Goal: Task Accomplishment & Management: Manage account settings

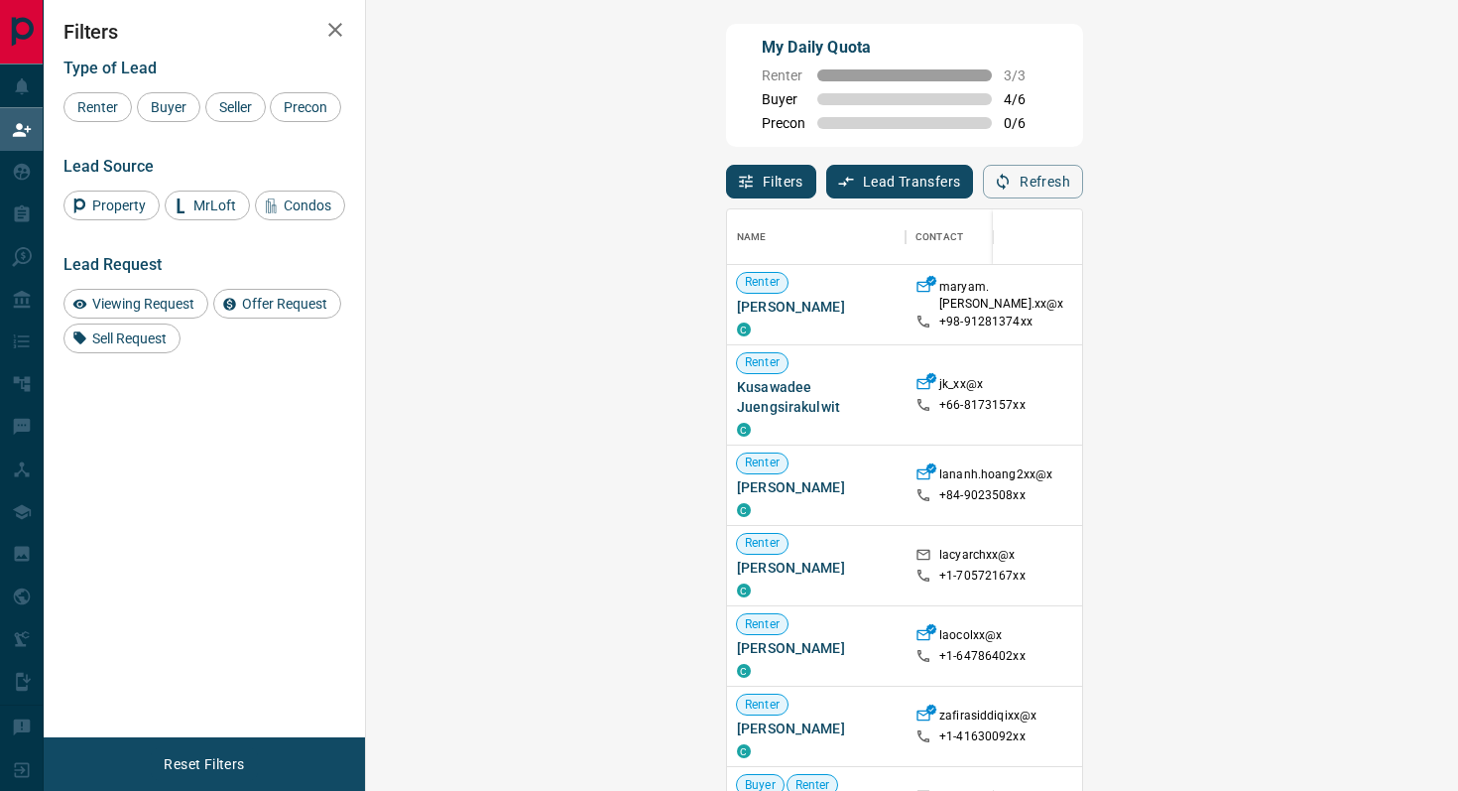
scroll to position [600, 1050]
click at [164, 99] on span "Buyer" at bounding box center [169, 107] width 50 height 16
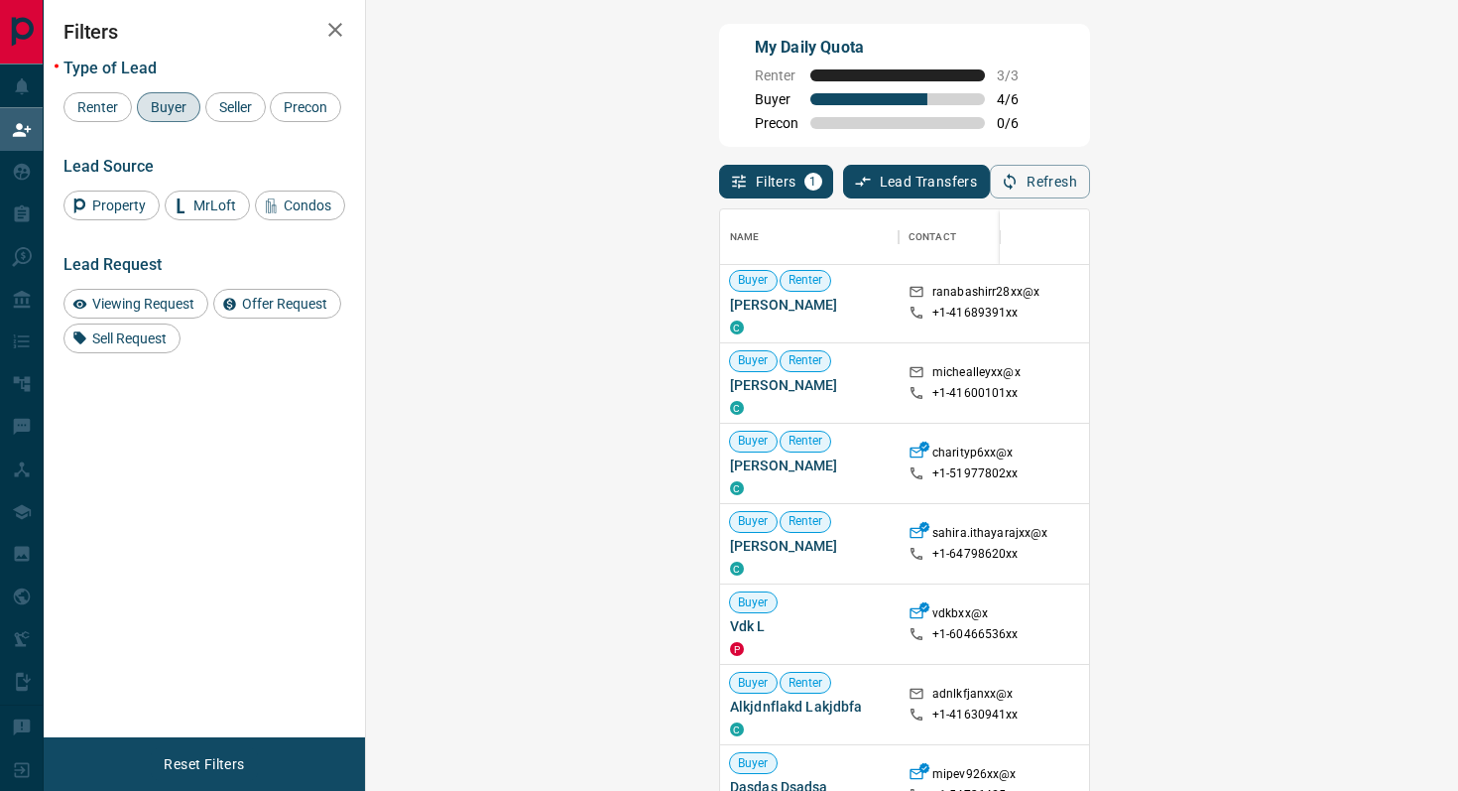
scroll to position [104, 0]
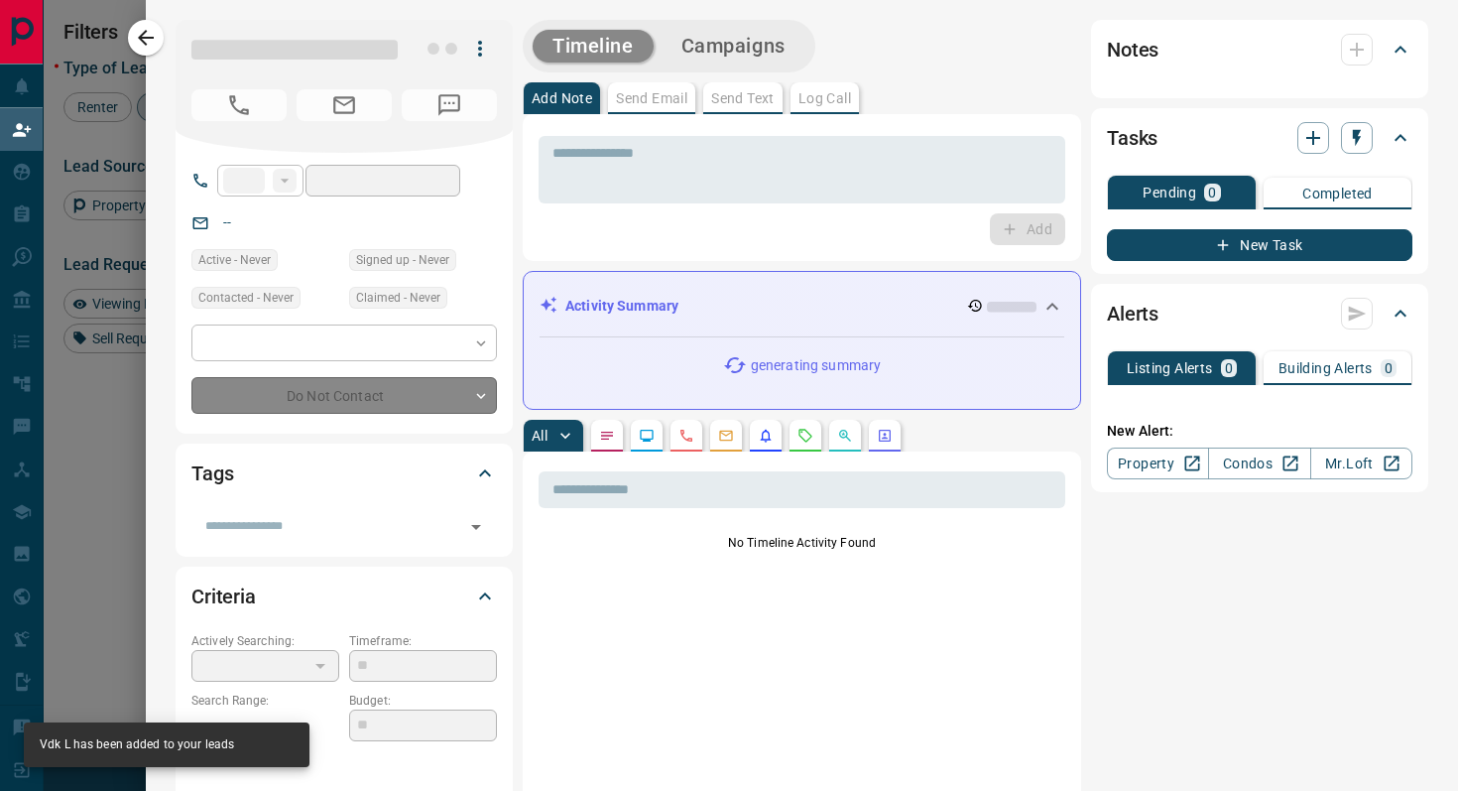
type input "**"
type input "**********"
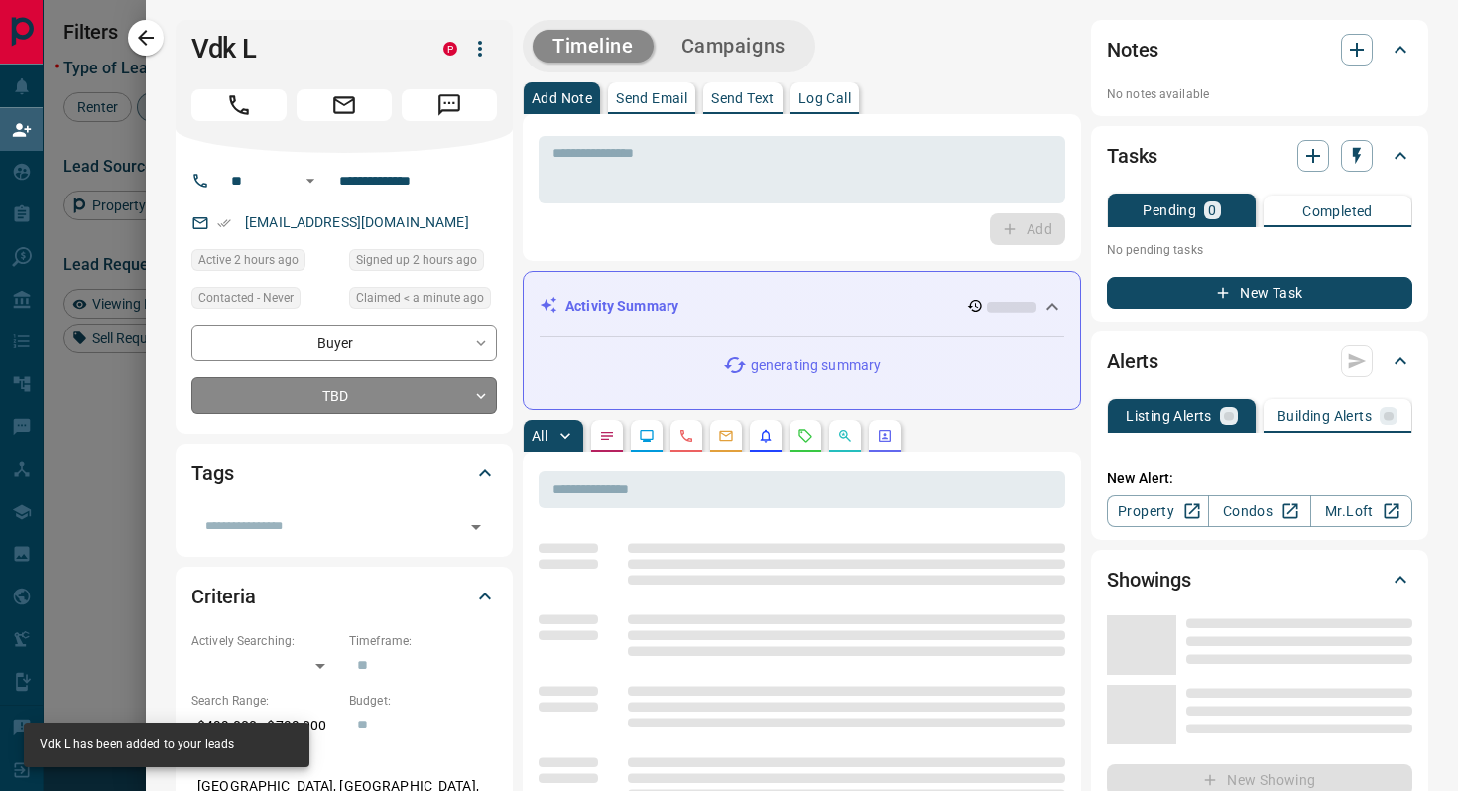
click at [394, 403] on body "Lead Transfers Claim Leads My Leads Tasks Opportunities Deals Campaigns Automat…" at bounding box center [729, 336] width 1458 height 673
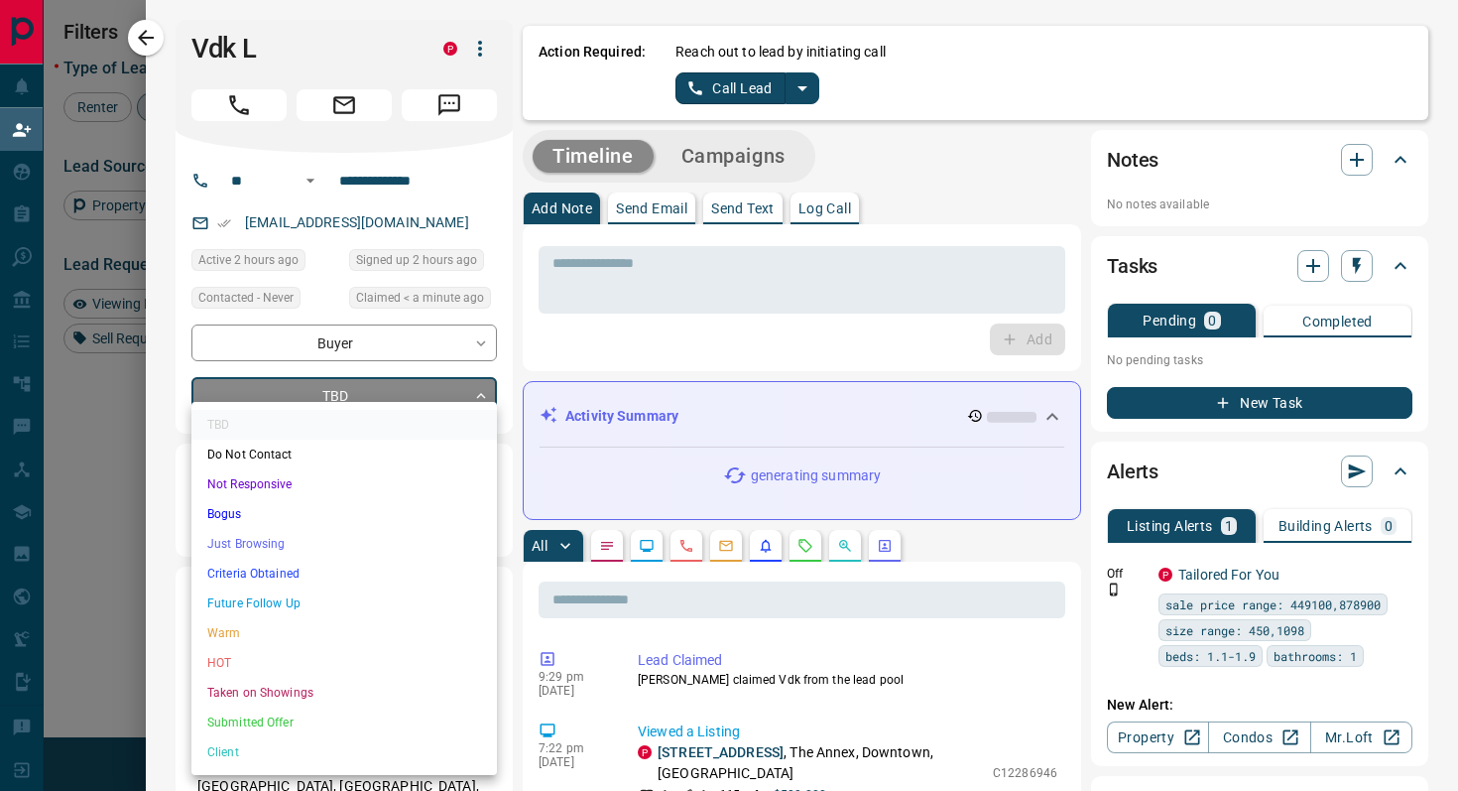
click at [302, 562] on li "Criteria Obtained" at bounding box center [344, 574] width 306 height 30
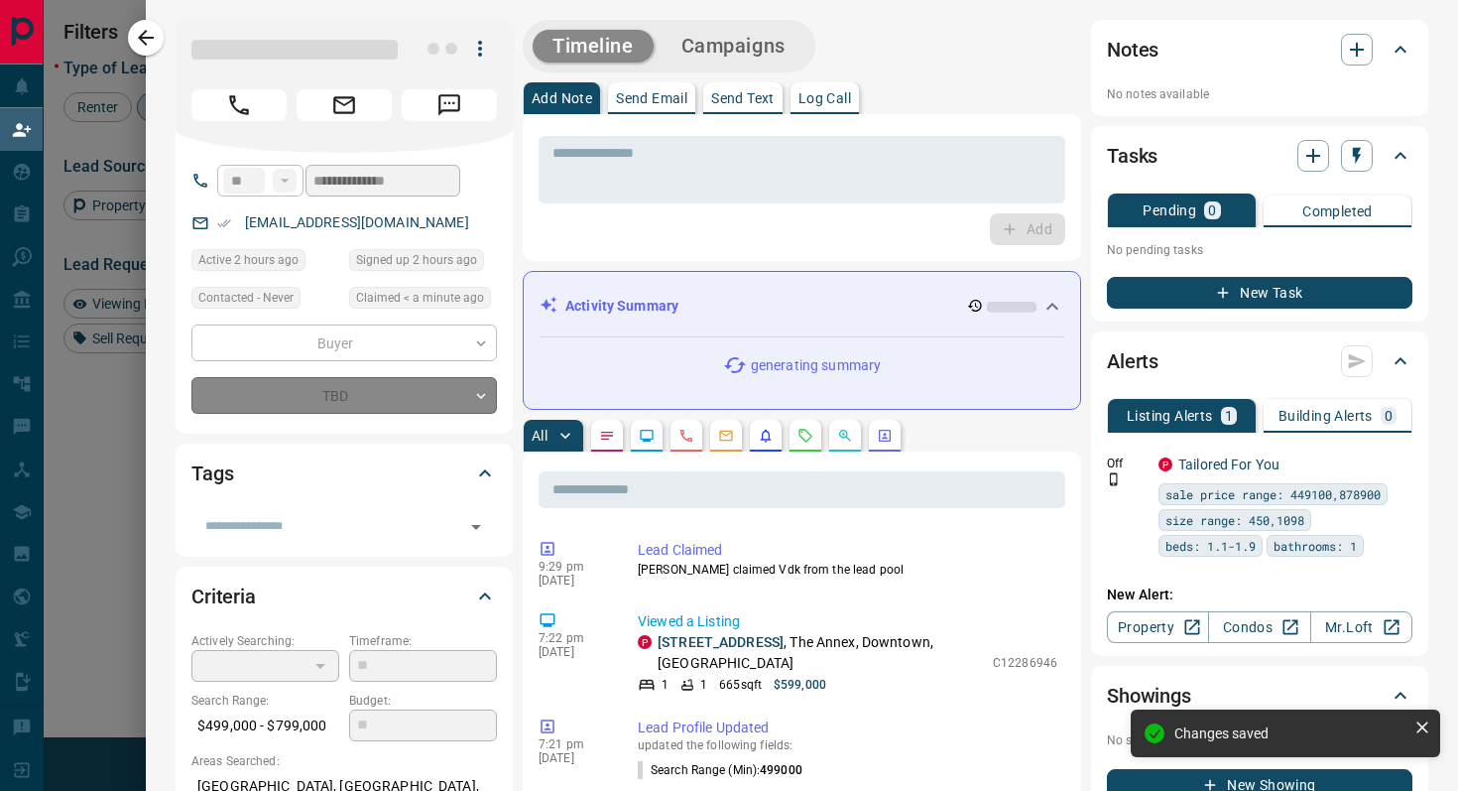
type input "*"
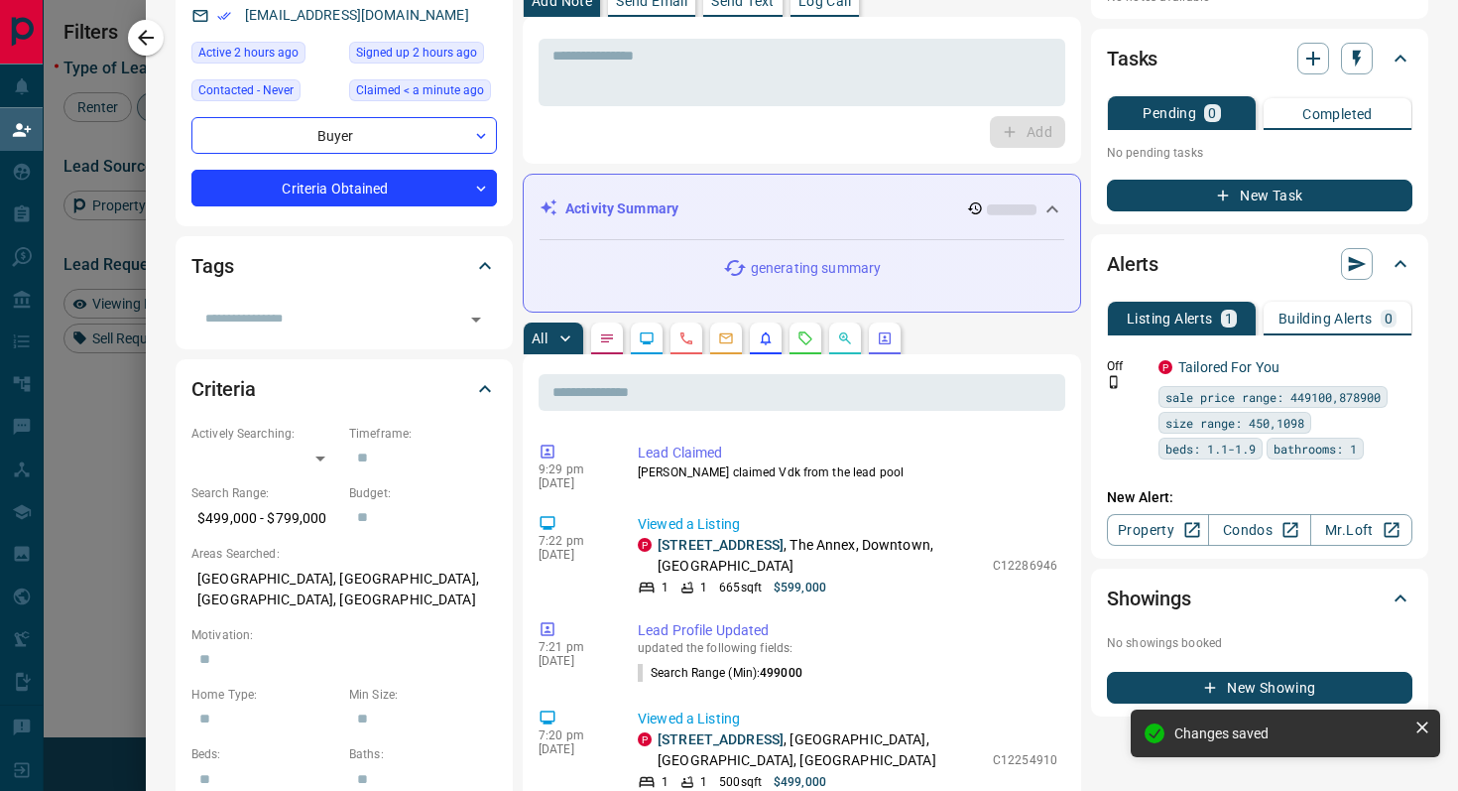
scroll to position [0, 0]
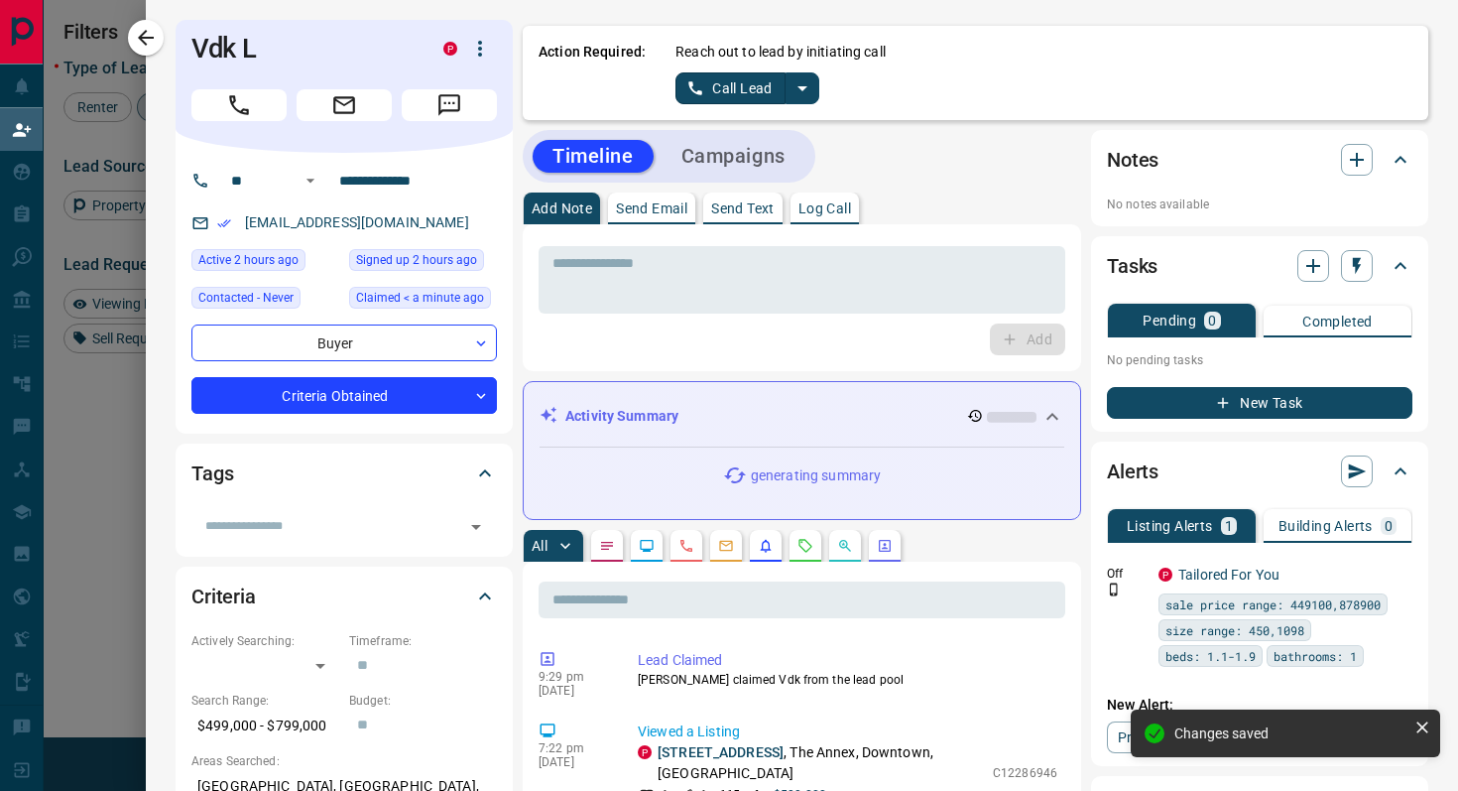
click at [815, 91] on button "split button" at bounding box center [803, 88] width 34 height 32
click at [768, 167] on li "Log Manual Call" at bounding box center [746, 157] width 121 height 30
click at [692, 90] on button "Log Manual Call" at bounding box center [741, 88] width 131 height 32
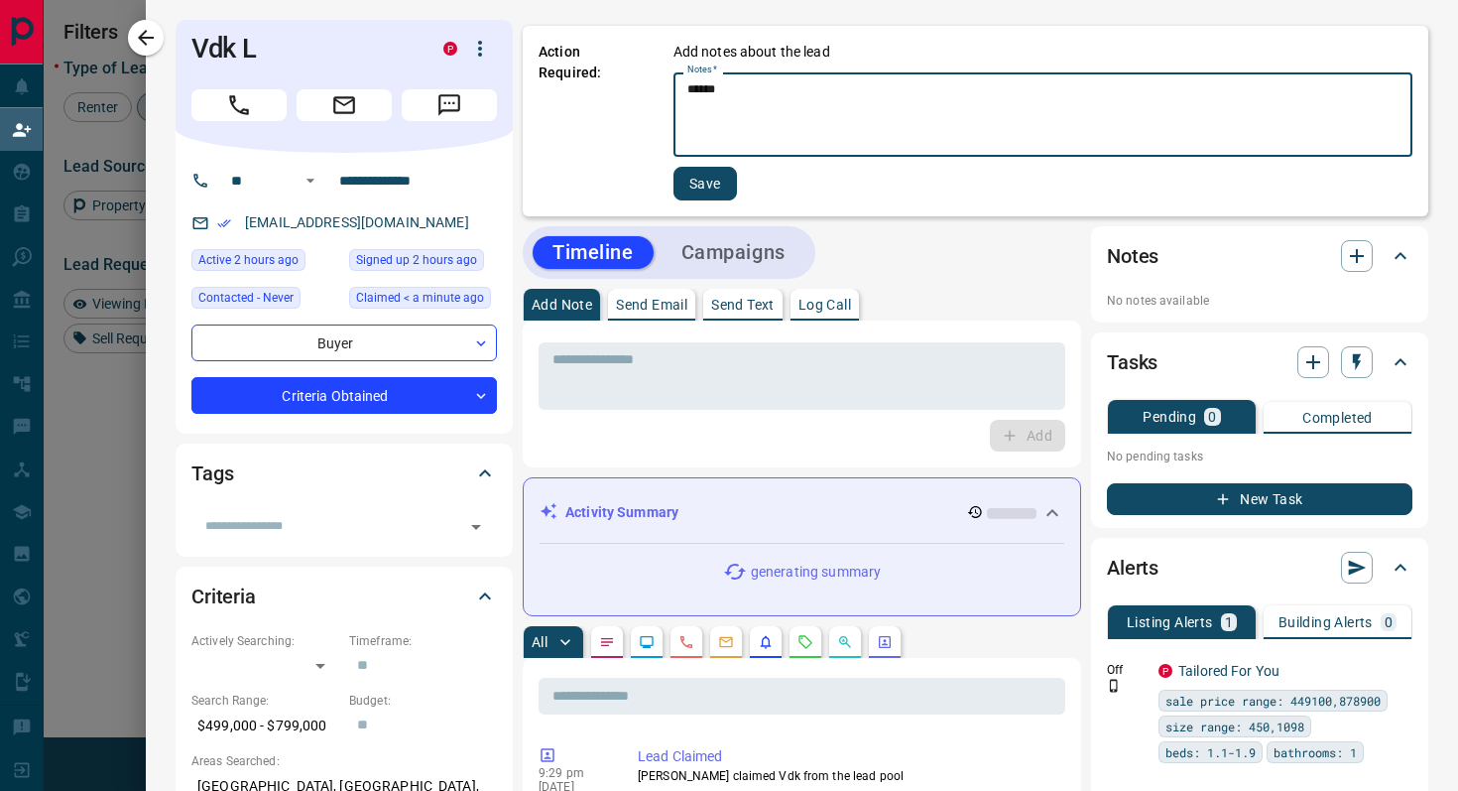
type textarea "******"
click at [710, 186] on button "Save" at bounding box center [705, 184] width 63 height 34
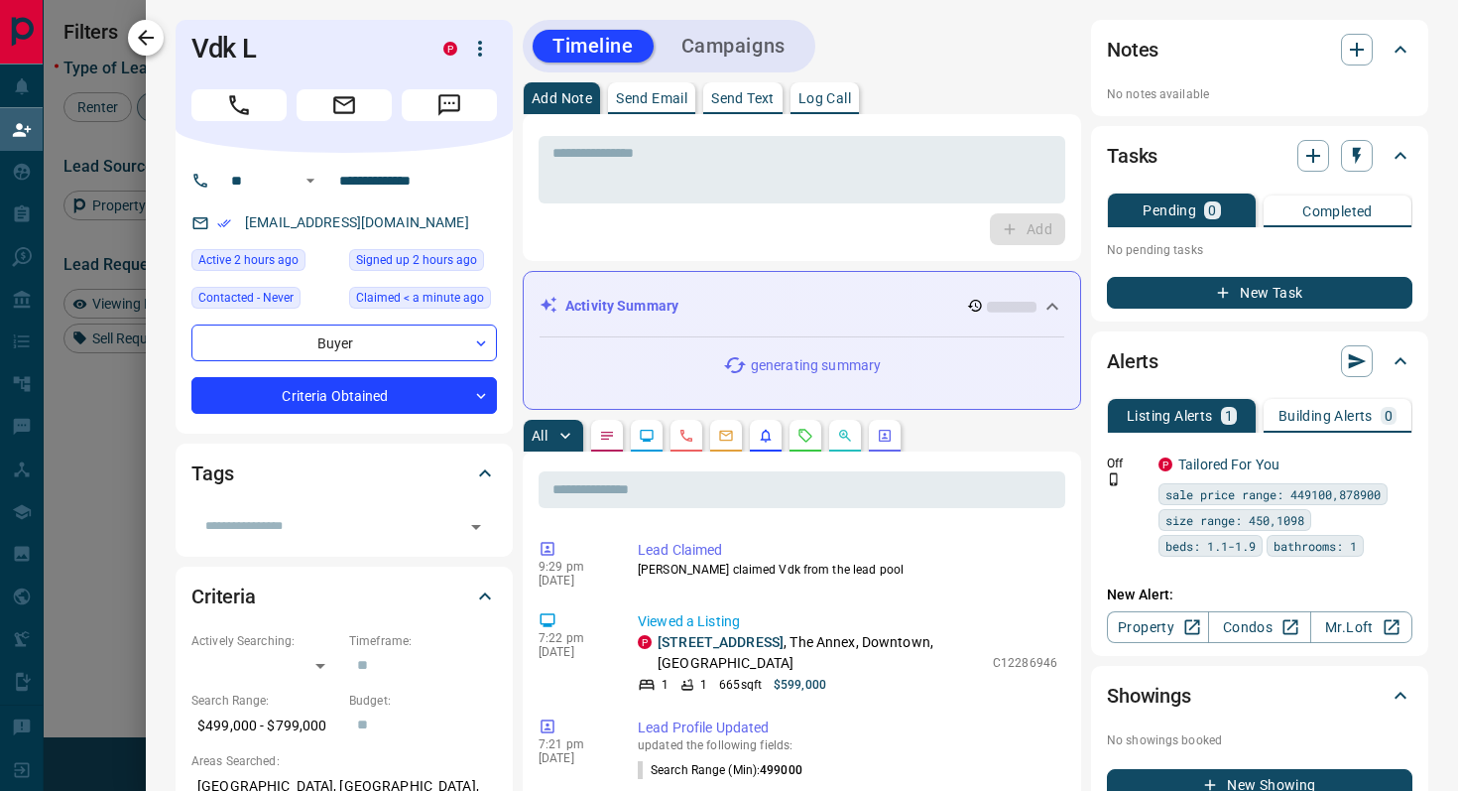
click at [141, 34] on icon "button" at bounding box center [146, 38] width 16 height 16
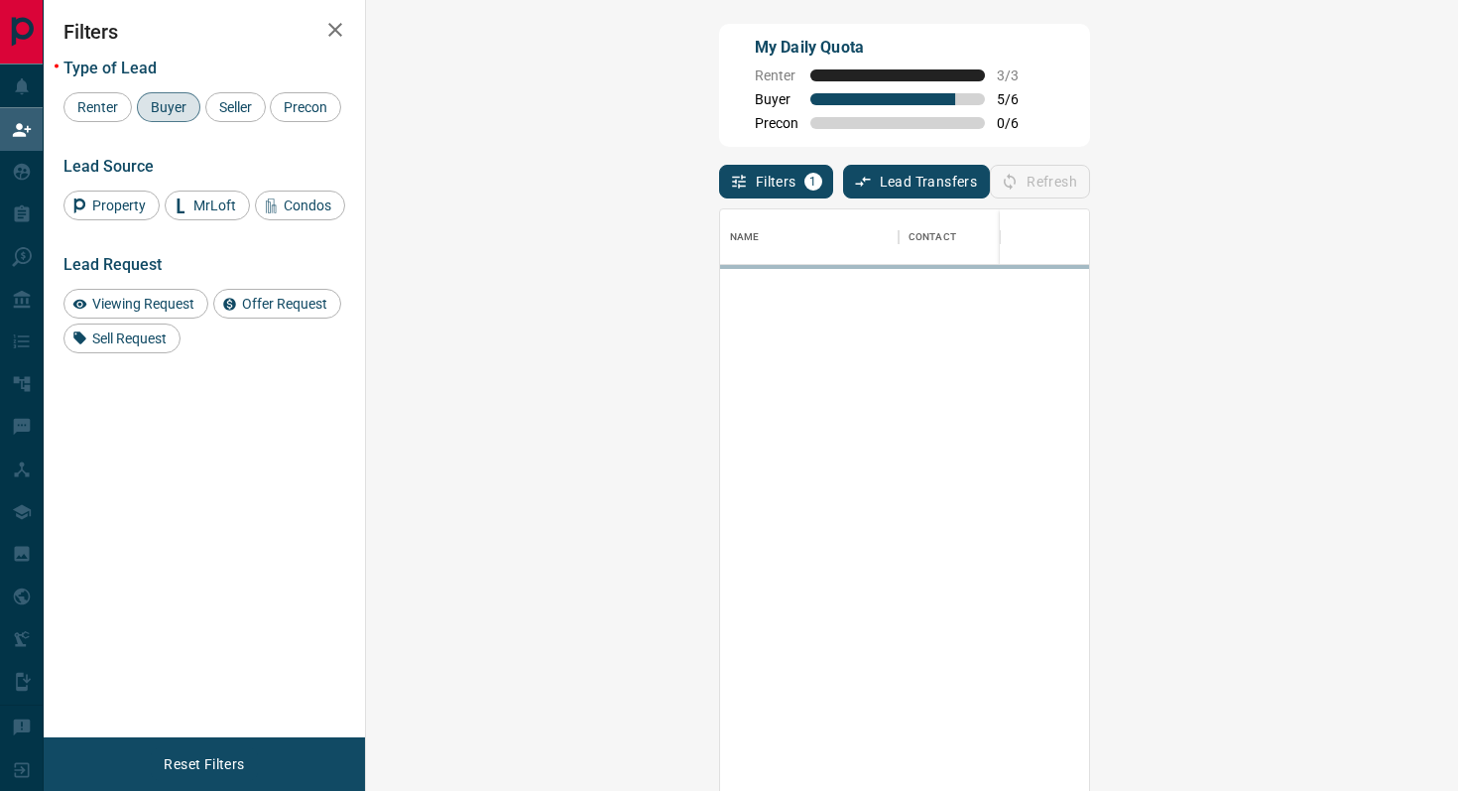
scroll to position [600, 1050]
